Goal: Task Accomplishment & Management: Use online tool/utility

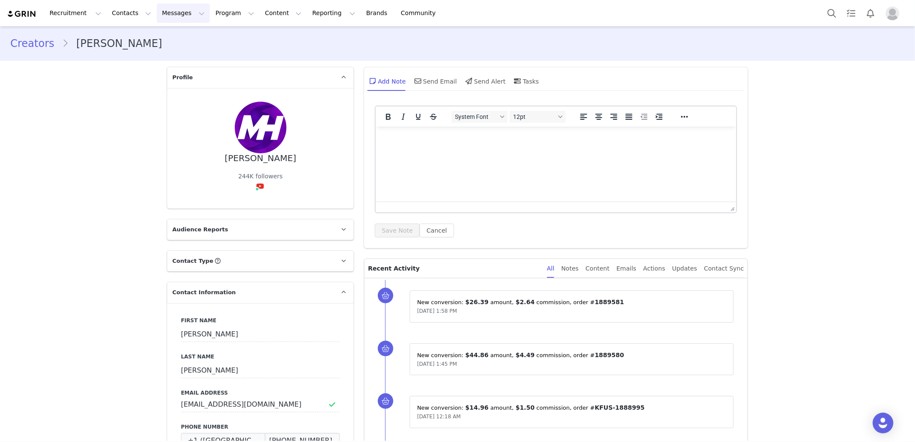
click at [179, 9] on button "Messages Messages" at bounding box center [183, 12] width 53 height 19
click at [210, 9] on button "Program Program" at bounding box center [234, 12] width 49 height 19
click at [212, 39] on p "Activations" at bounding box center [212, 38] width 33 height 9
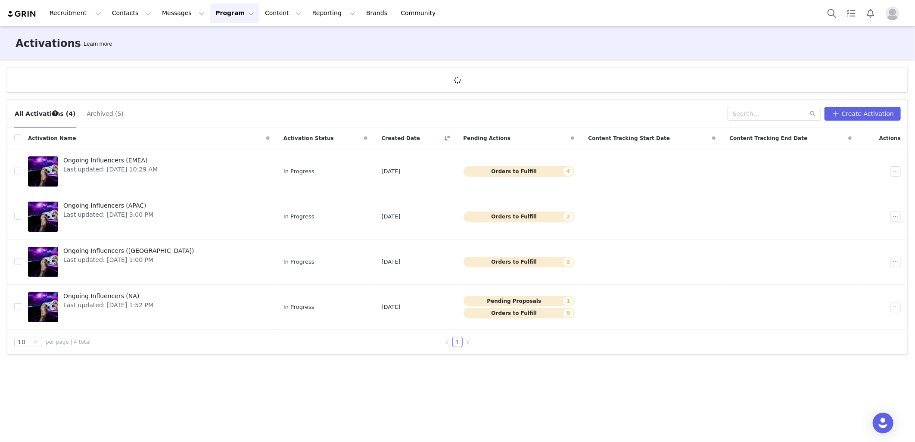
click at [210, 13] on button "Program Program" at bounding box center [234, 12] width 49 height 19
click at [221, 42] on p "Activations" at bounding box center [212, 38] width 33 height 9
click at [260, 20] on button "Content Content" at bounding box center [283, 12] width 47 height 19
click at [307, 16] on button "Reporting Reporting" at bounding box center [333, 12] width 53 height 19
click at [210, 20] on button "Program Program" at bounding box center [234, 12] width 49 height 19
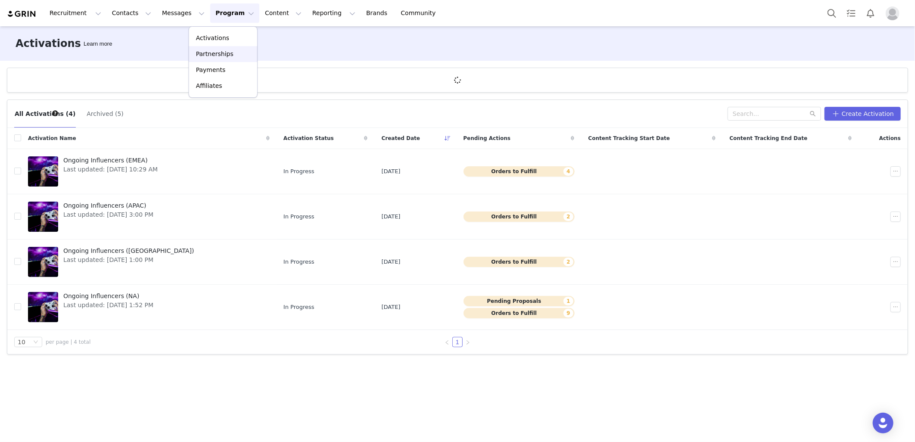
click at [231, 54] on div "Partnerships" at bounding box center [223, 54] width 58 height 9
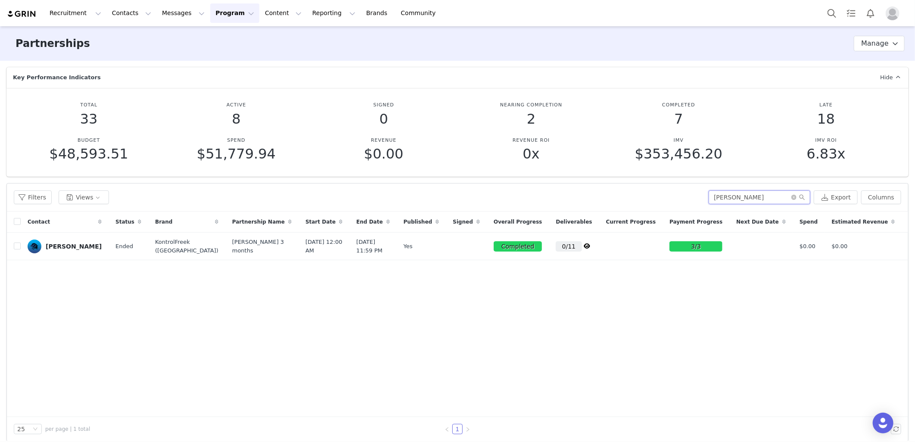
click at [734, 194] on input "[PERSON_NAME]" at bounding box center [760, 197] width 102 height 14
click at [733, 194] on input "[PERSON_NAME]" at bounding box center [760, 197] width 102 height 14
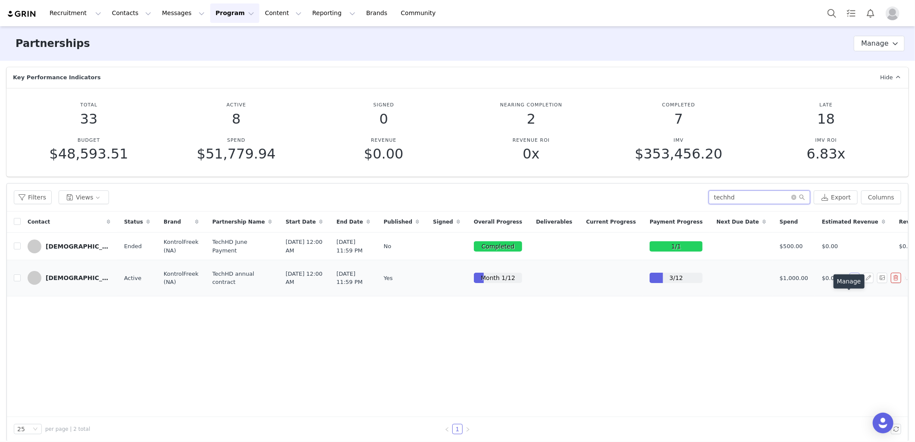
type input "techhd"
click at [850, 283] on button "button" at bounding box center [855, 278] width 10 height 10
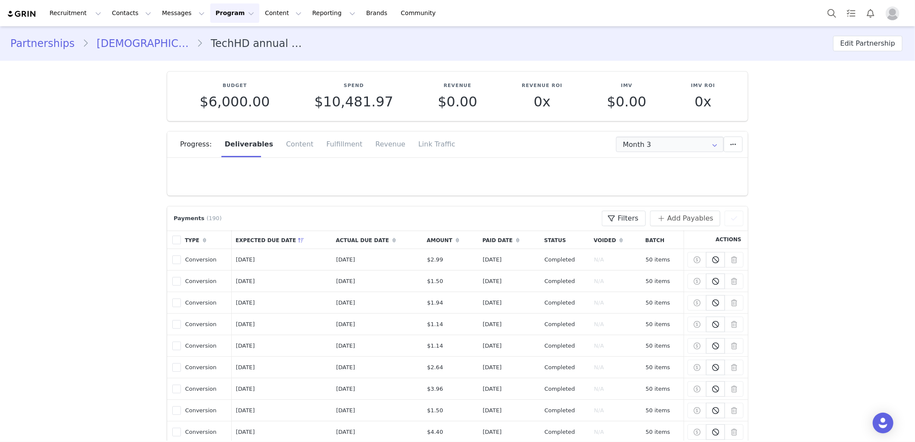
click at [452, 243] on span at bounding box center [457, 240] width 10 height 10
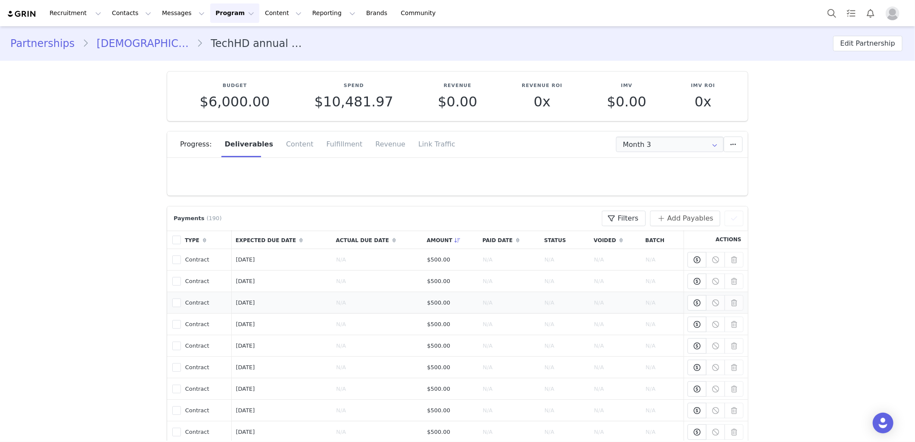
scroll to position [96, 0]
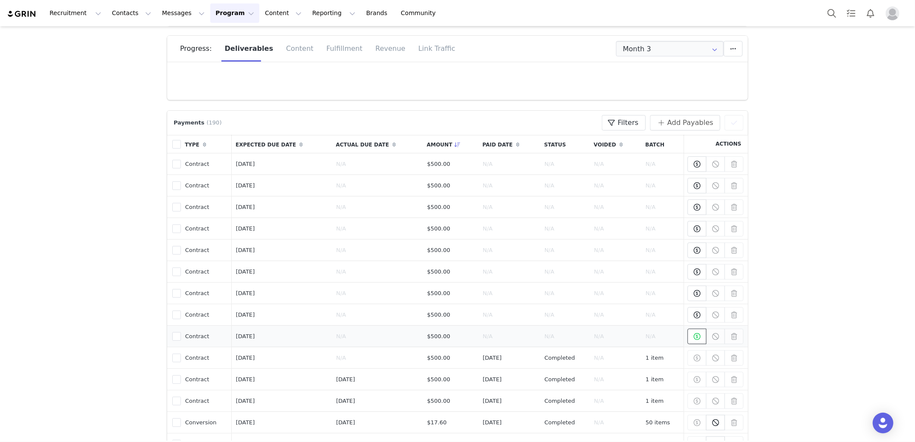
click at [694, 338] on icon at bounding box center [697, 336] width 7 height 7
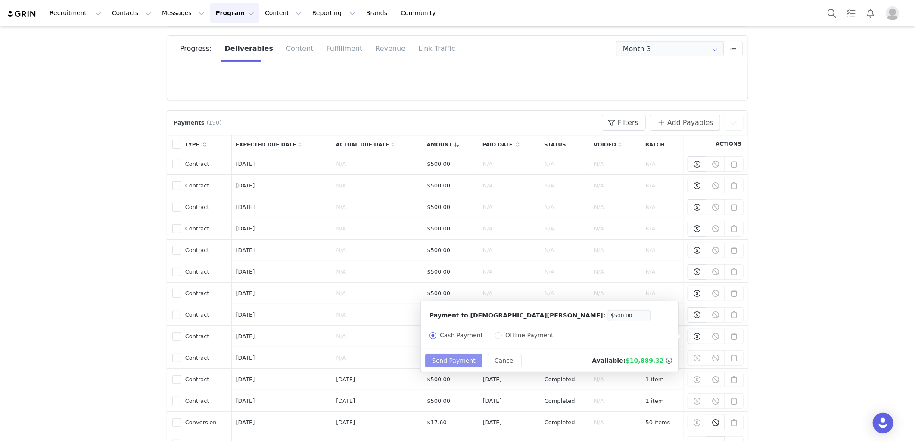
click at [455, 364] on button "Send Payment" at bounding box center [453, 361] width 57 height 14
